Goal: Transaction & Acquisition: Book appointment/travel/reservation

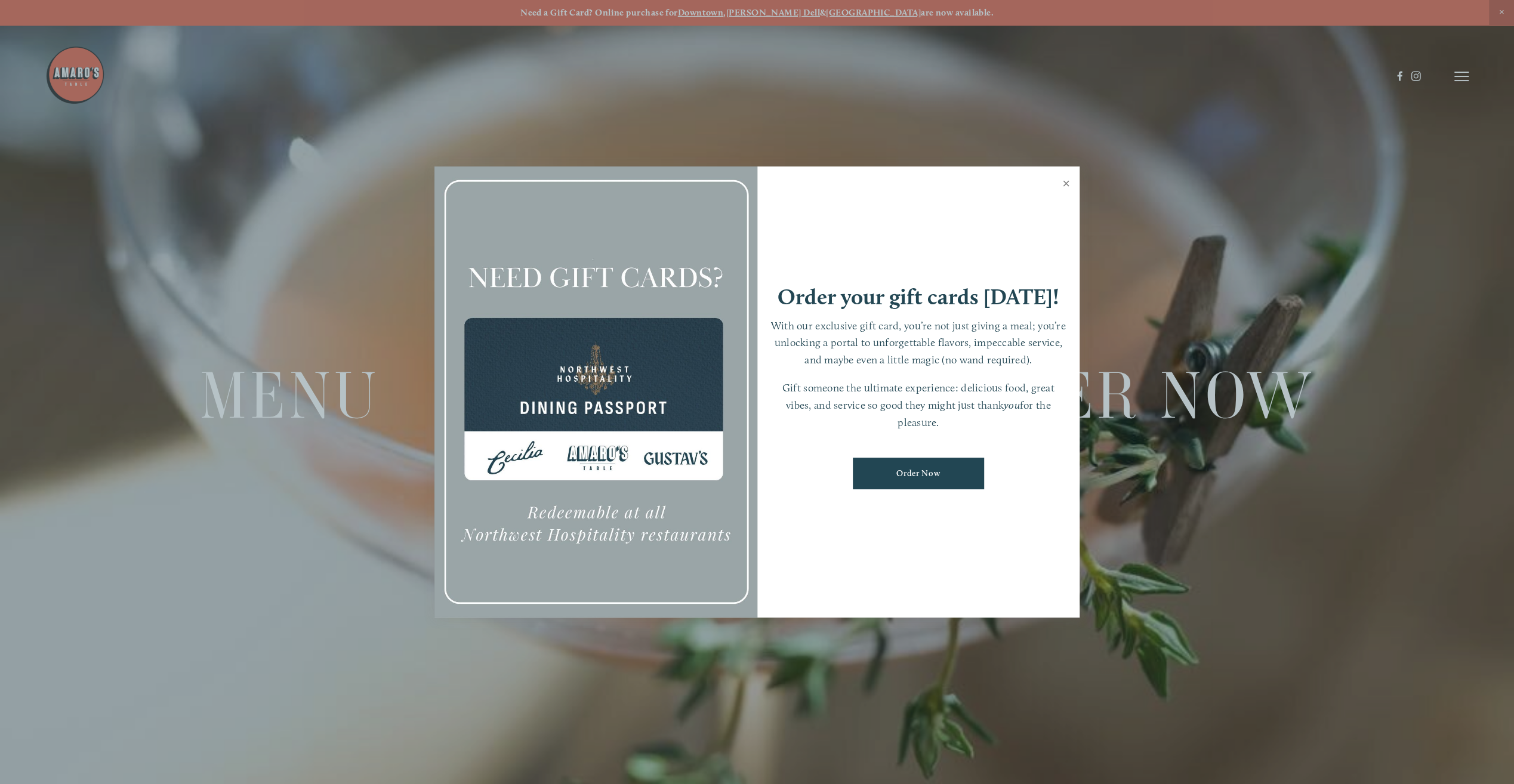
click at [1063, 182] on link "Close" at bounding box center [1066, 185] width 23 height 33
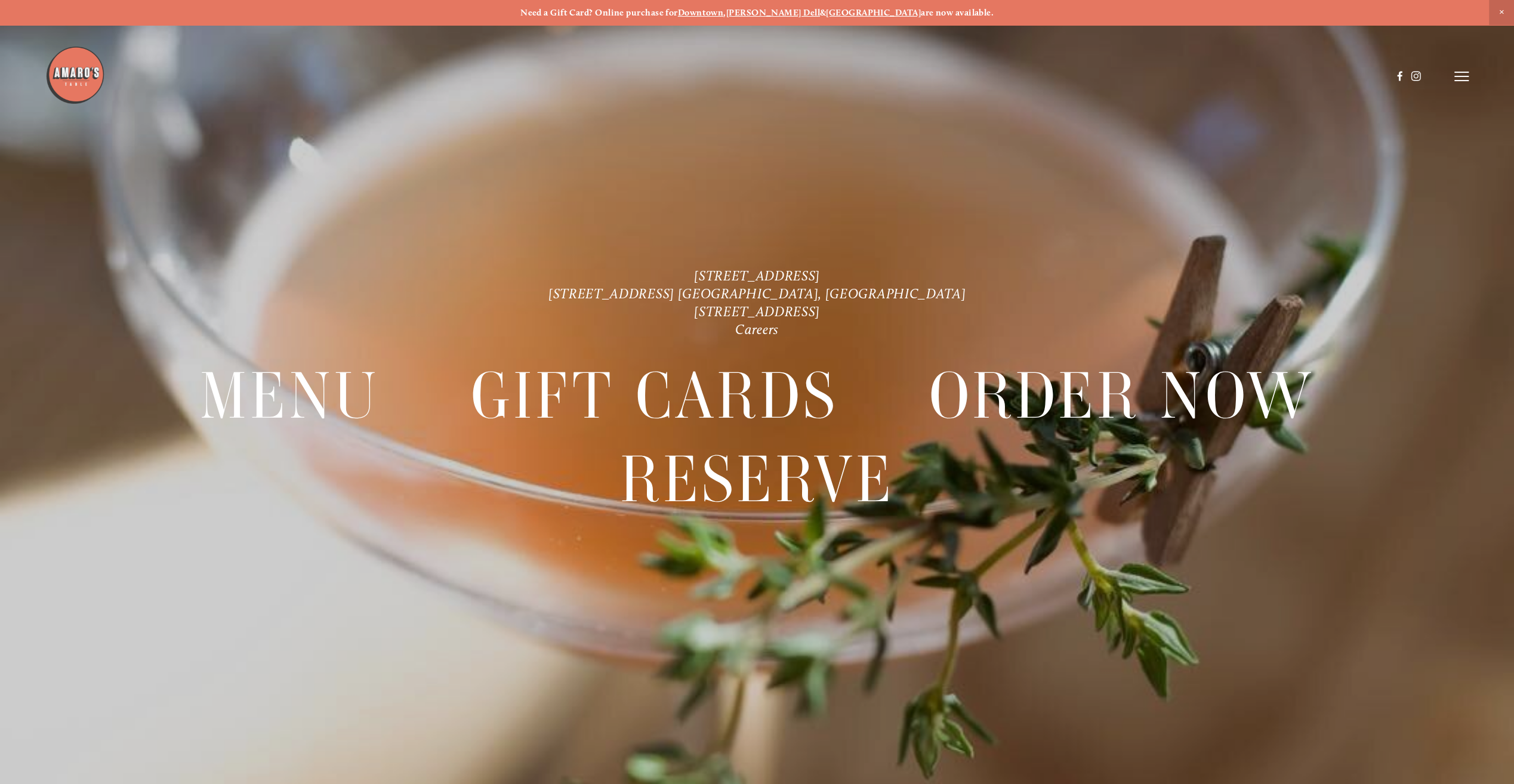
click at [724, 14] on strong "Downtown" at bounding box center [700, 12] width 46 height 11
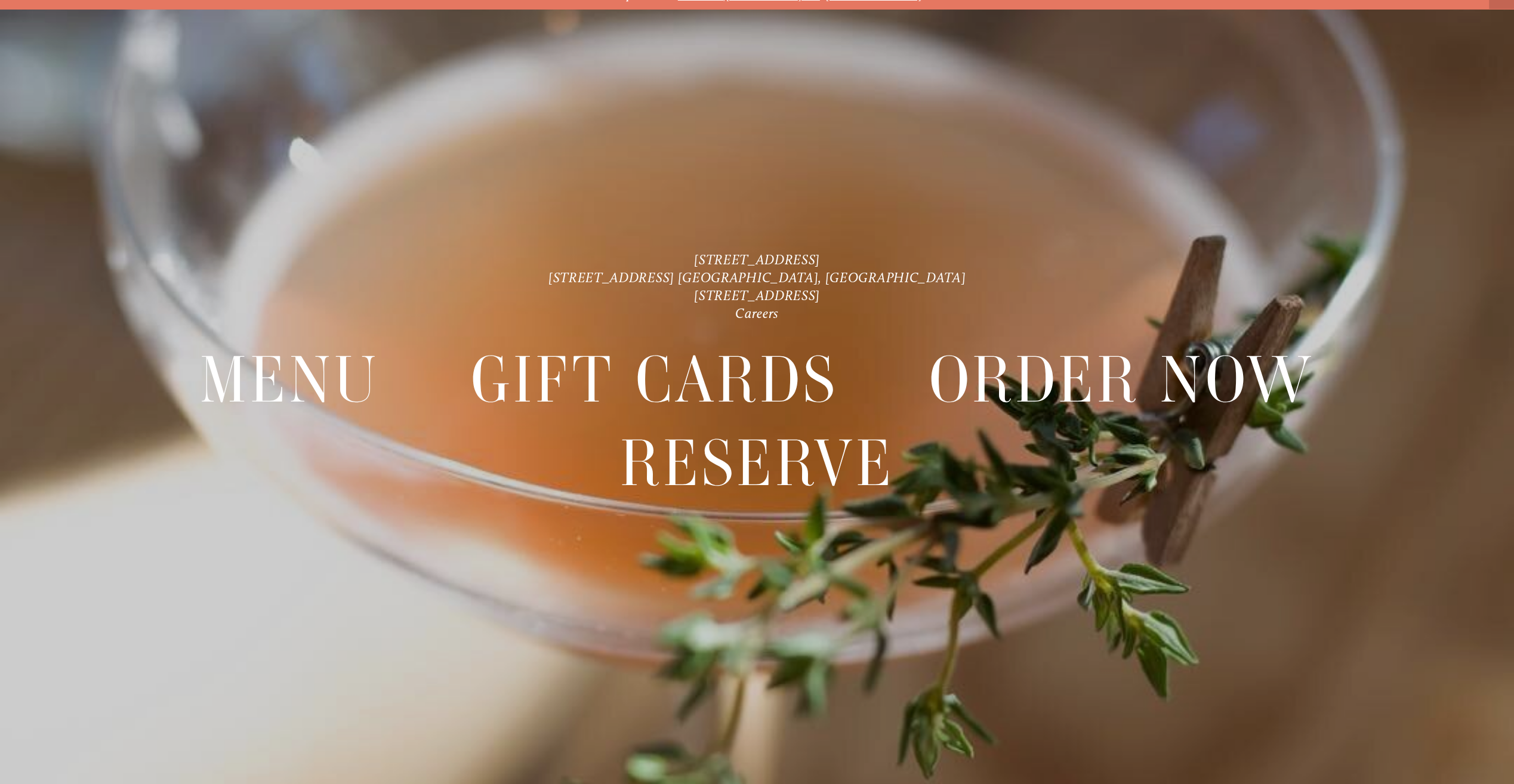
scroll to position [25, 0]
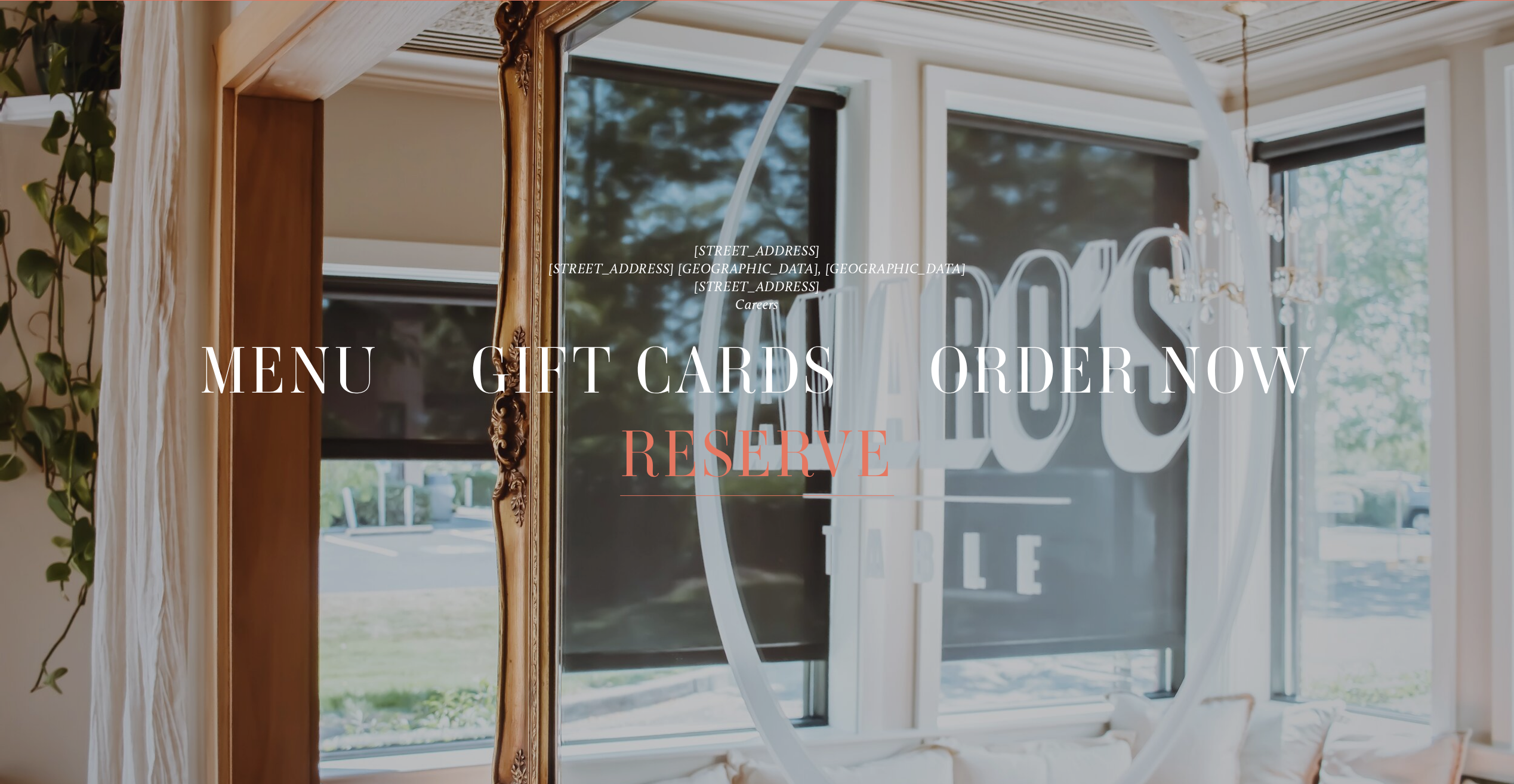
click at [823, 471] on span "Reserve" at bounding box center [757, 454] width 274 height 83
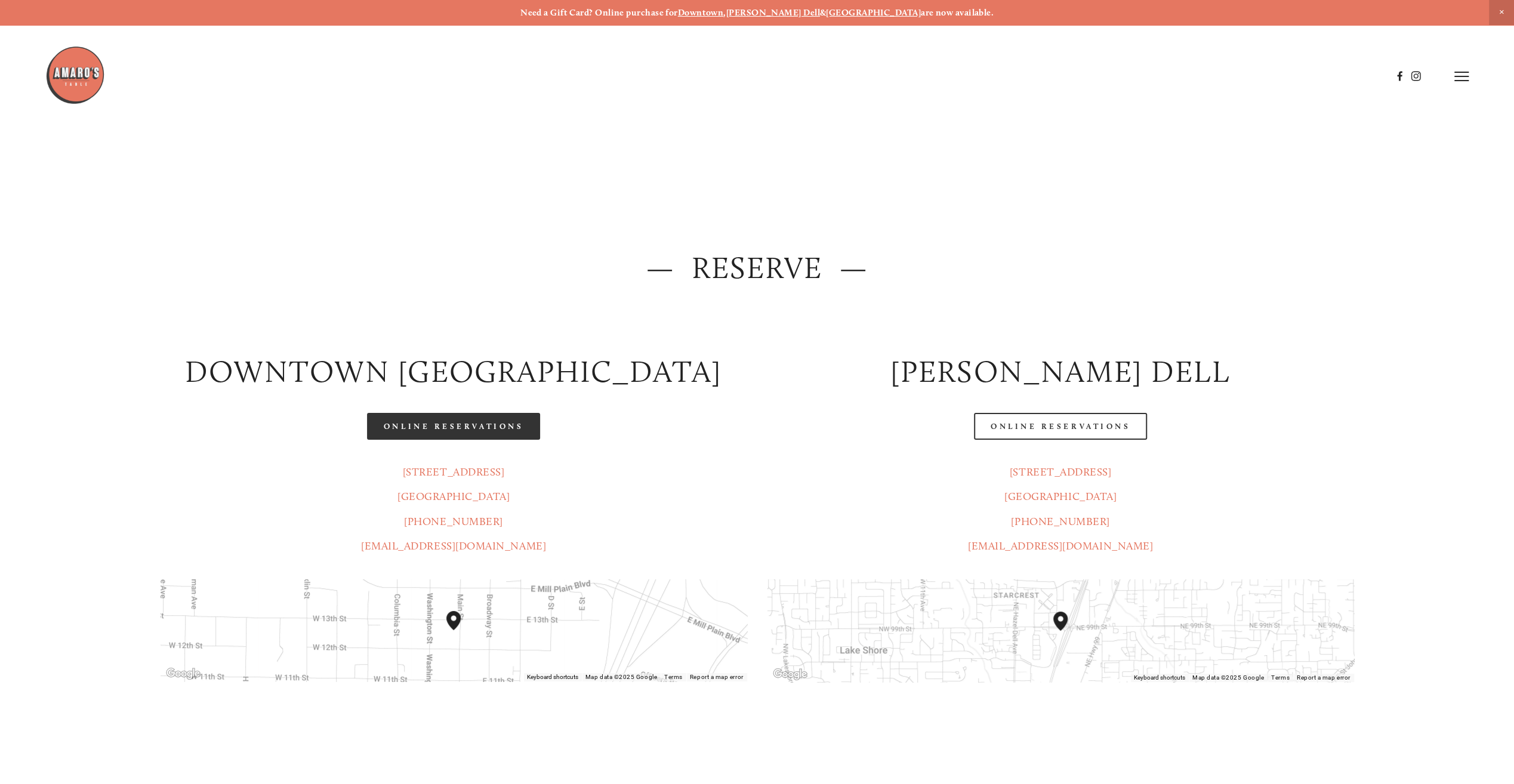
click at [479, 427] on link "Online Reservations" at bounding box center [453, 427] width 173 height 27
